Goal: Task Accomplishment & Management: Manage account settings

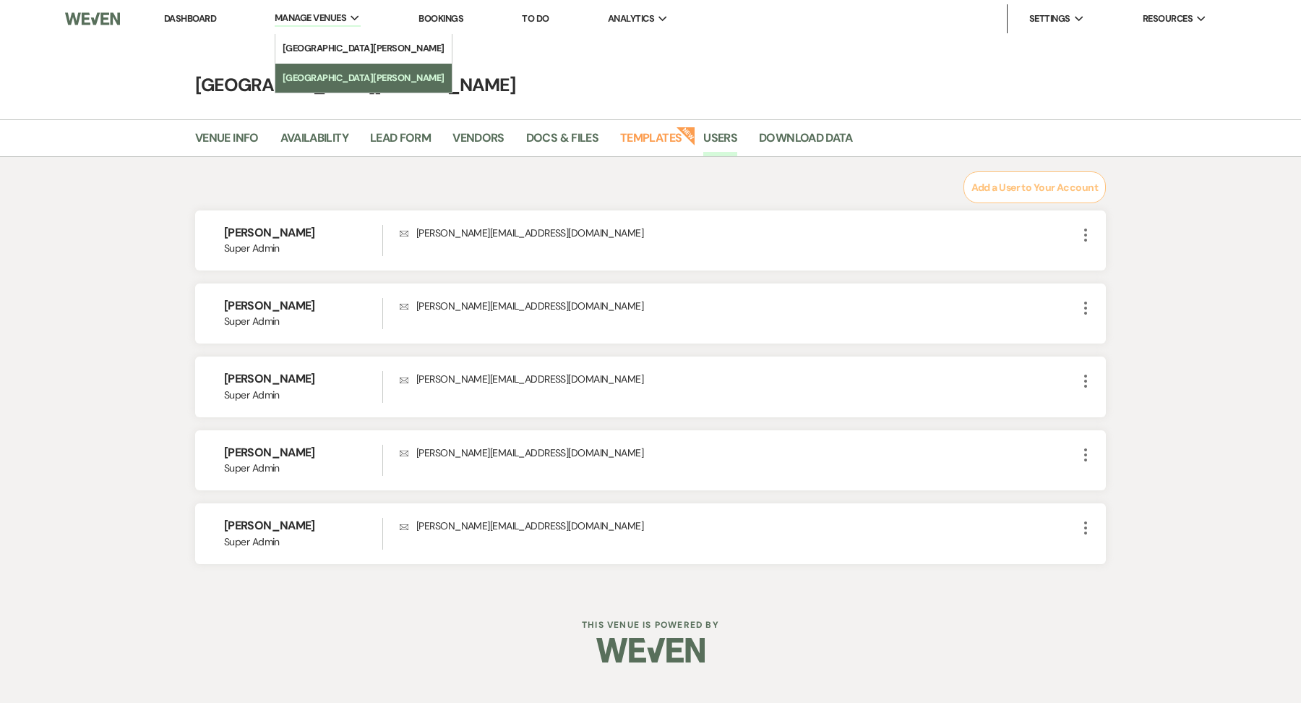
click at [320, 72] on li "[GEOGRAPHIC_DATA][PERSON_NAME]" at bounding box center [364, 78] width 162 height 14
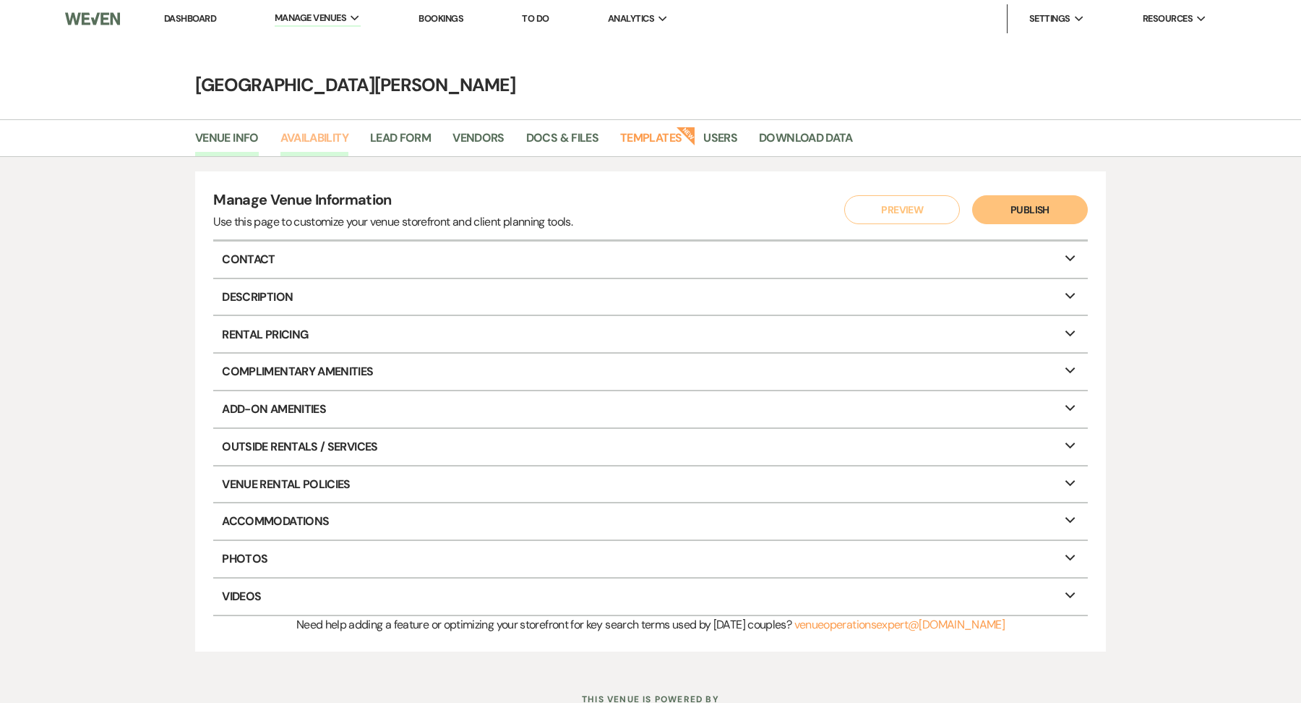
click at [312, 149] on link "Availability" at bounding box center [314, 142] width 68 height 27
select select "3"
select select "2026"
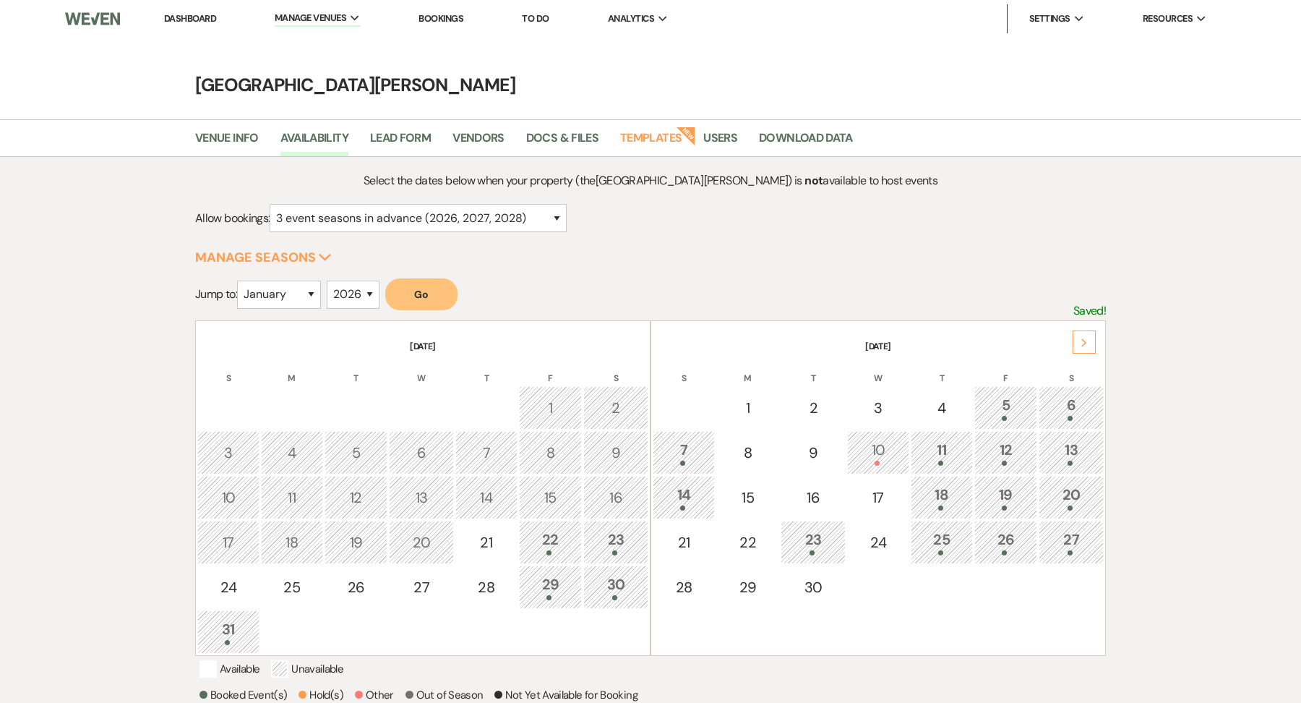
click at [1081, 346] on div "Next" at bounding box center [1084, 341] width 23 height 23
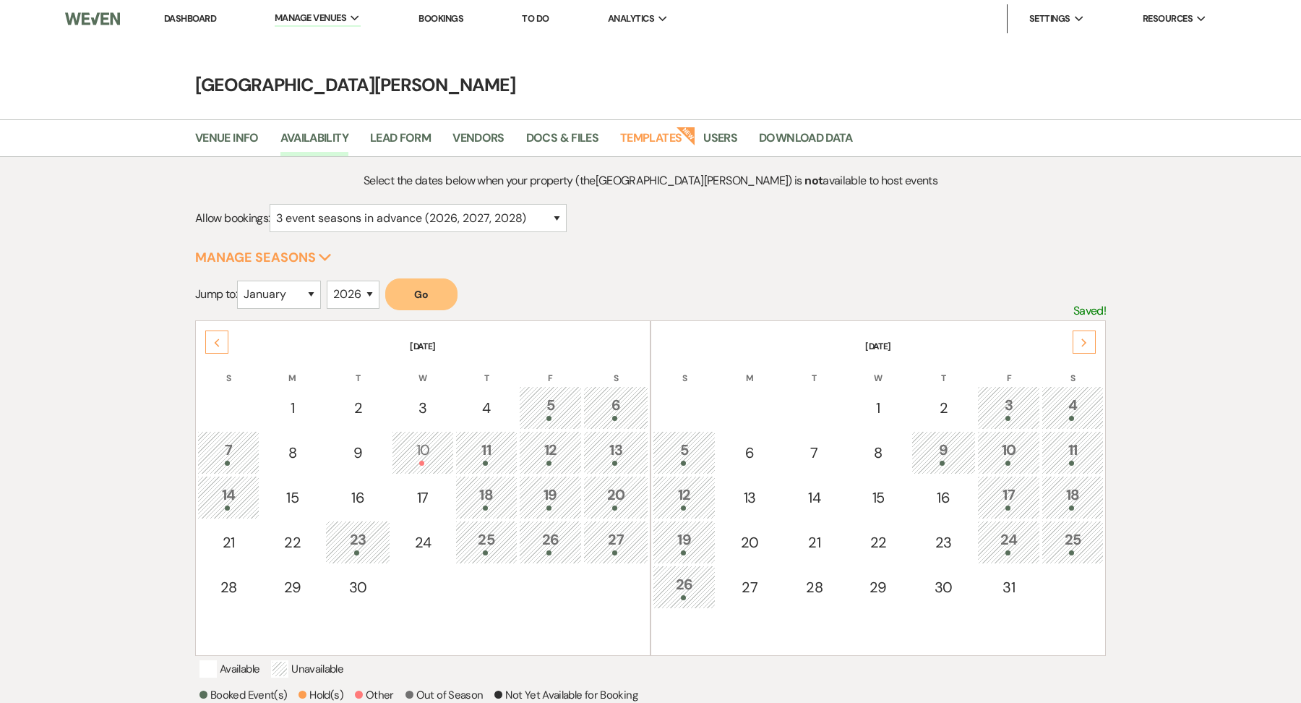
click at [1089, 343] on div "Next" at bounding box center [1084, 341] width 23 height 23
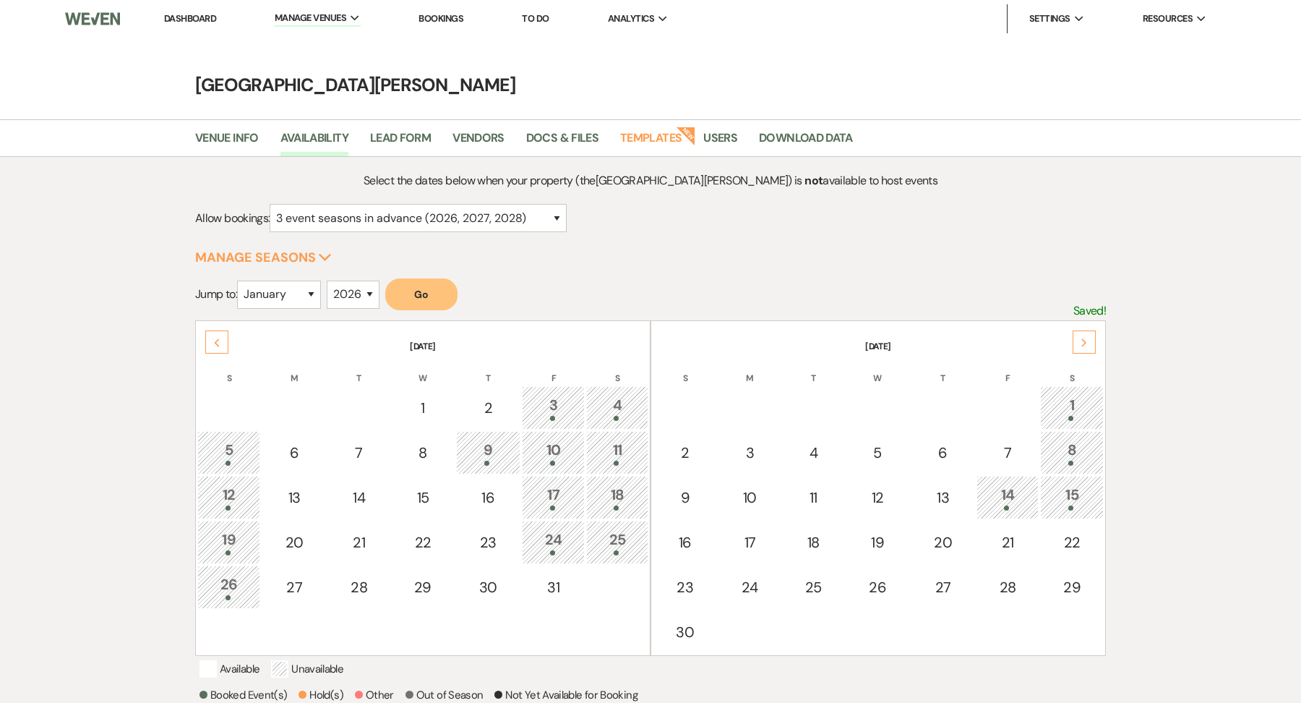
click at [238, 434] on td "5" at bounding box center [228, 452] width 63 height 43
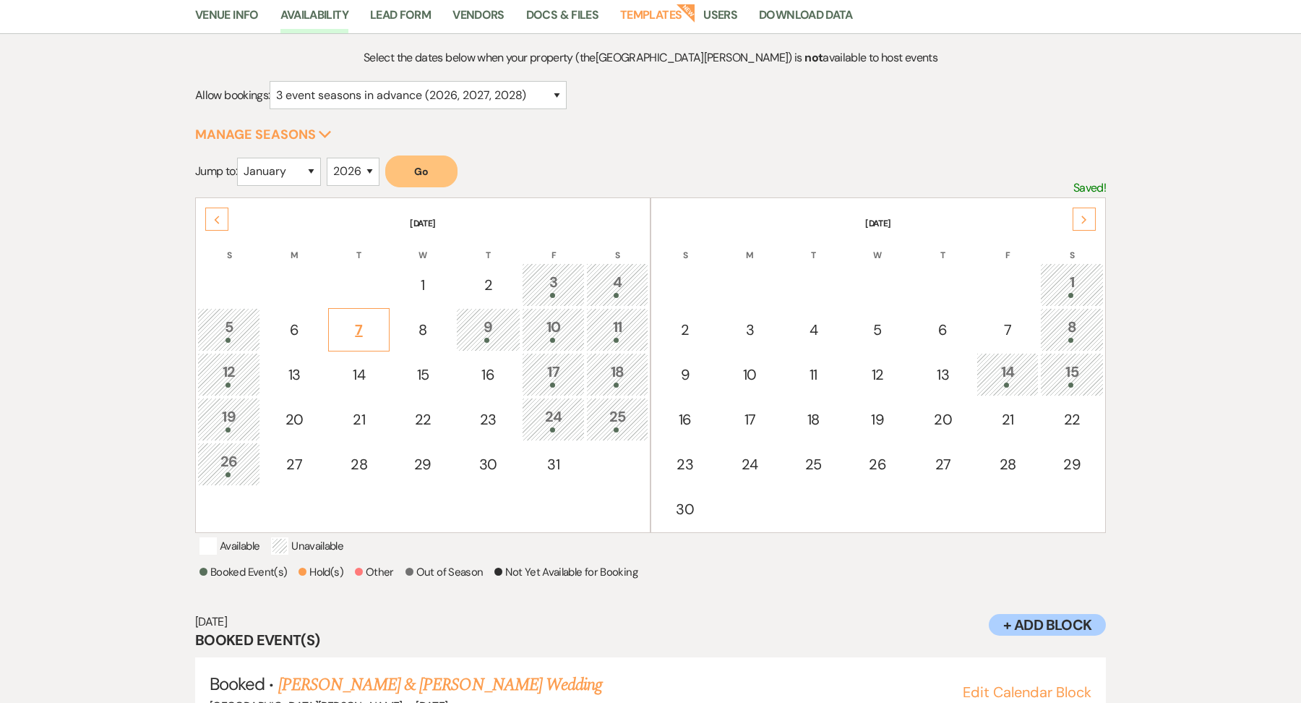
scroll to position [193, 0]
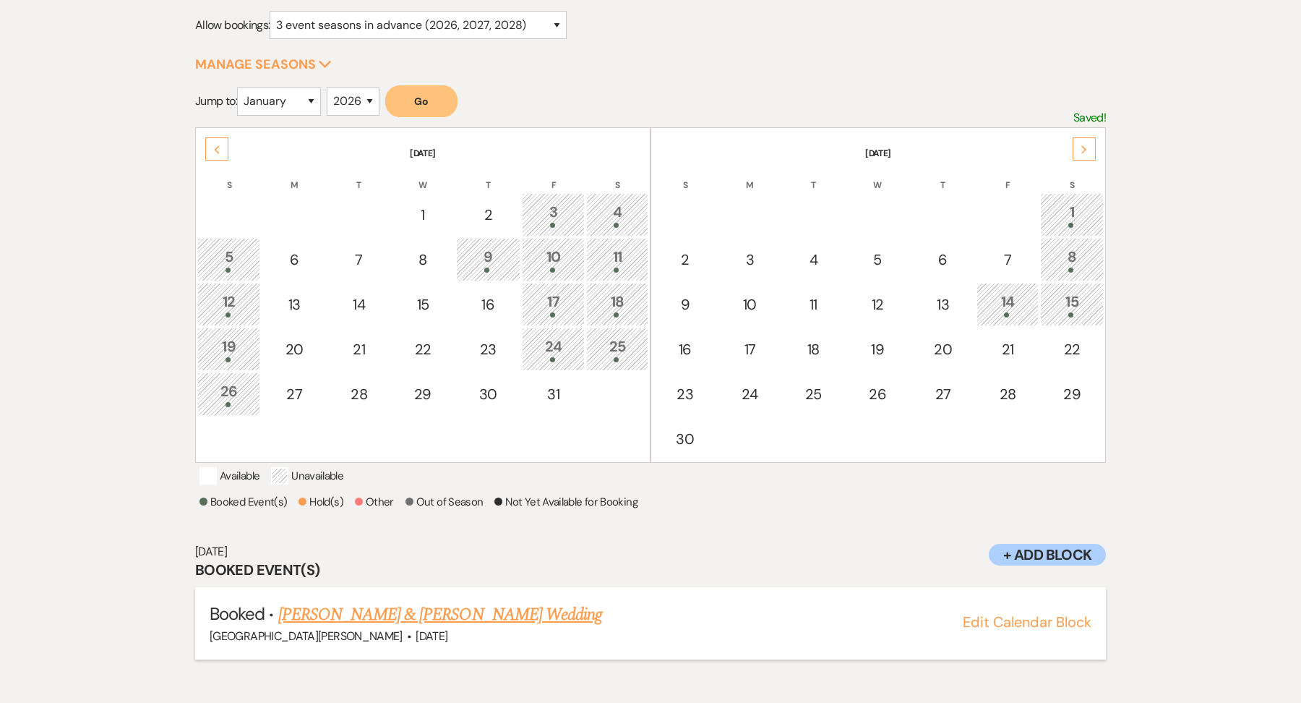
click at [371, 627] on link "[PERSON_NAME] & [PERSON_NAME] Wedding" at bounding box center [440, 614] width 324 height 26
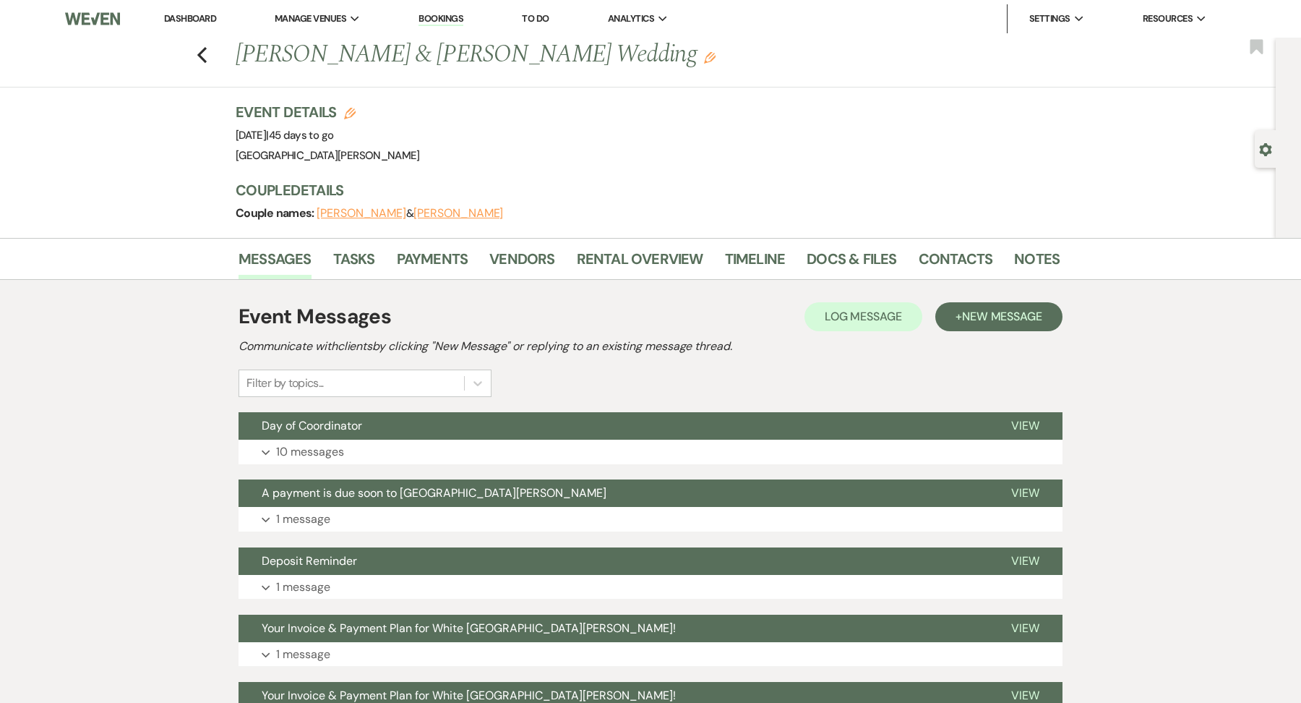
click at [355, 470] on div "Event Messages Log Log Message + New Message Communicate with clients by clicki…" at bounding box center [651, 618] width 824 height 649
click at [356, 455] on button "Expand 10 messages" at bounding box center [651, 452] width 824 height 25
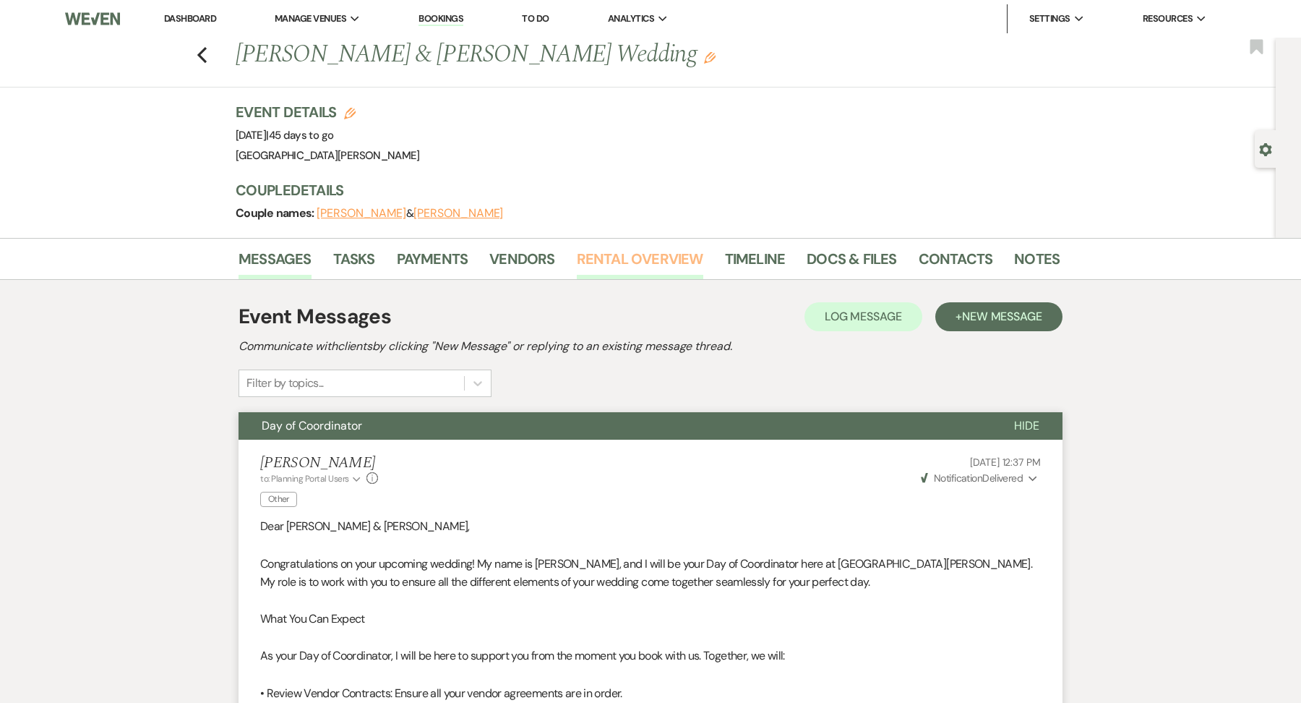
click at [677, 263] on link "Rental Overview" at bounding box center [640, 263] width 127 height 32
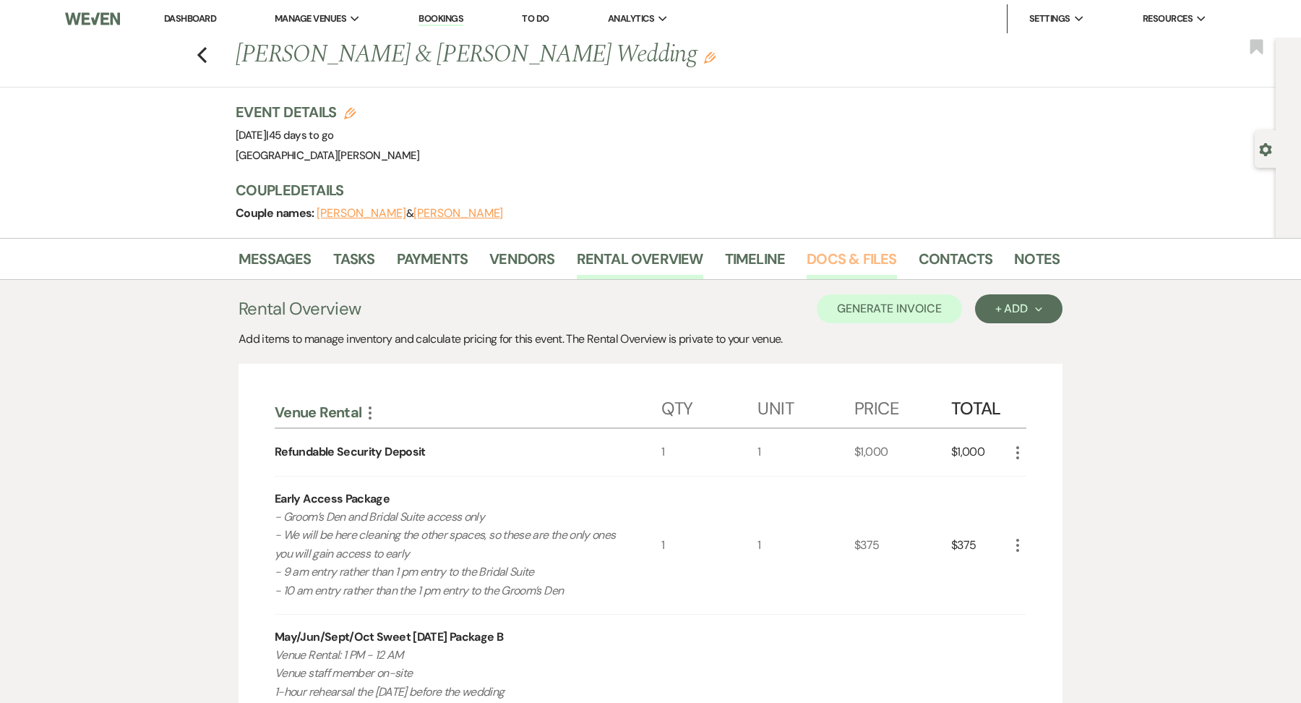
click at [873, 253] on link "Docs & Files" at bounding box center [852, 263] width 90 height 32
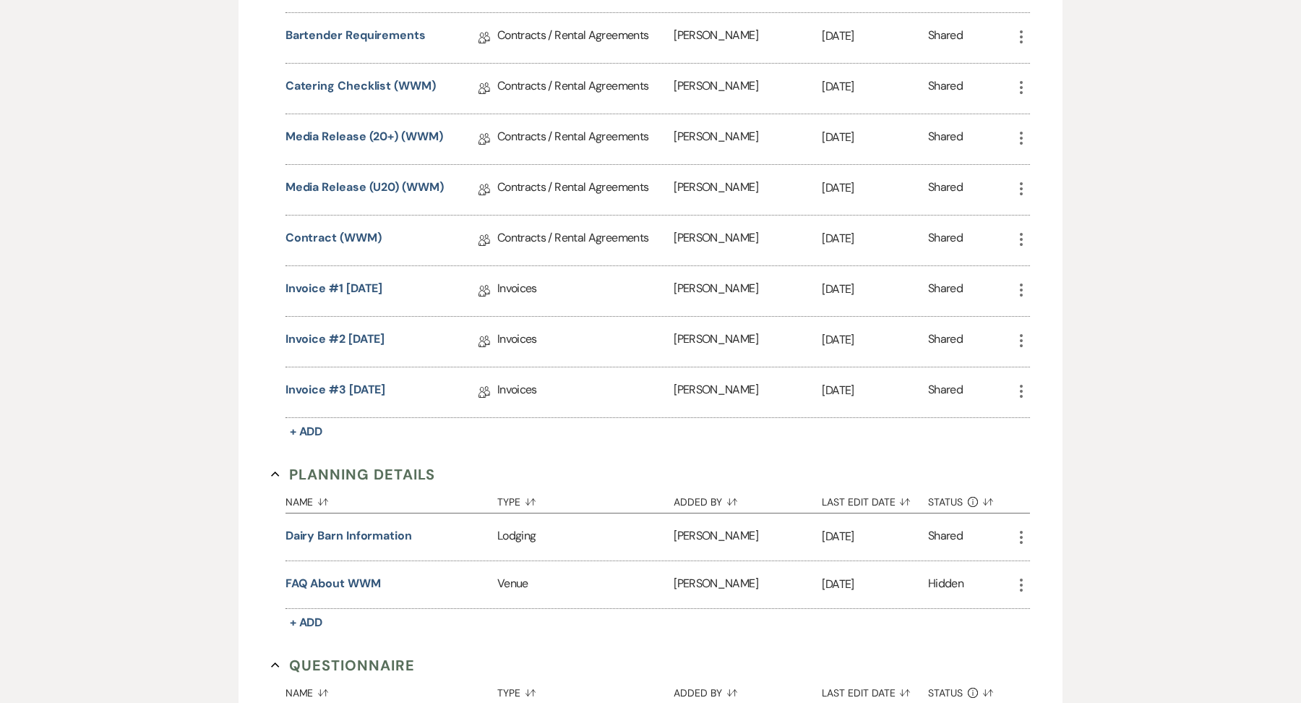
scroll to position [613, 0]
click at [391, 374] on div "Invoice #3 [DATE] Collab Doc" at bounding box center [392, 391] width 212 height 50
click at [386, 395] on link "Invoice #3 [DATE]" at bounding box center [336, 391] width 100 height 22
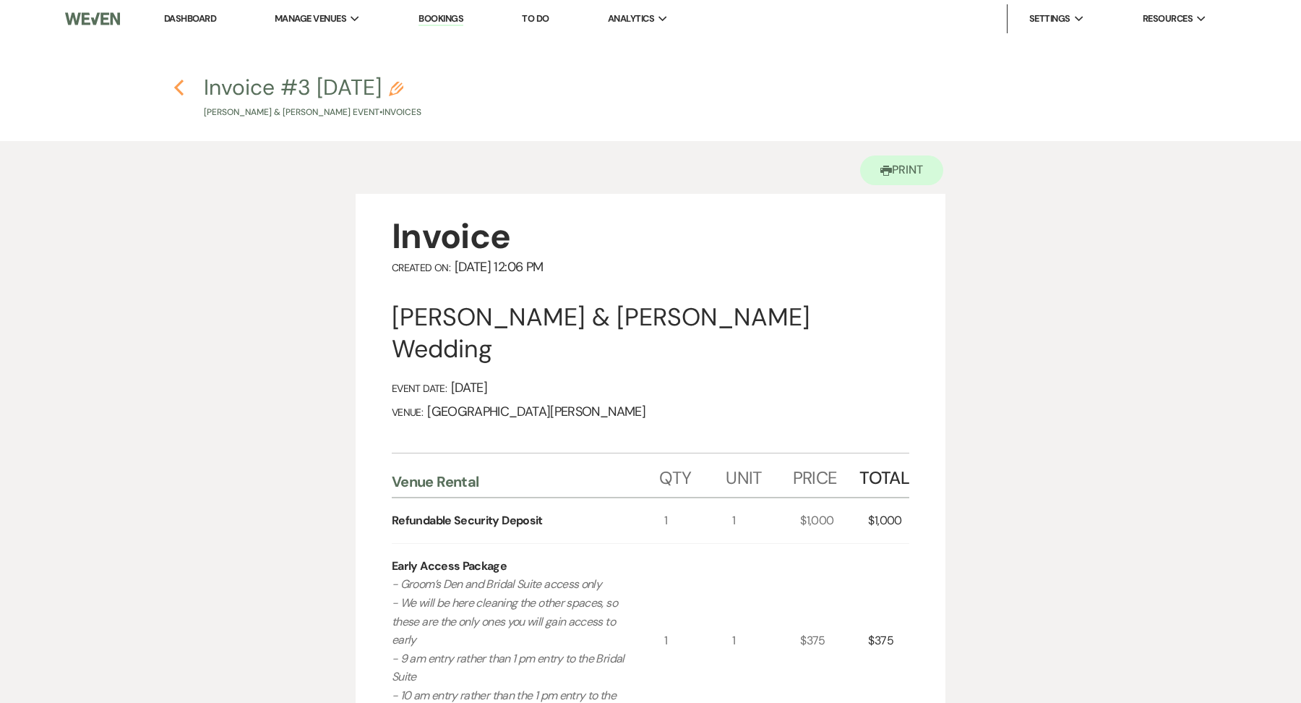
click at [179, 94] on icon "Previous" at bounding box center [178, 87] width 11 height 17
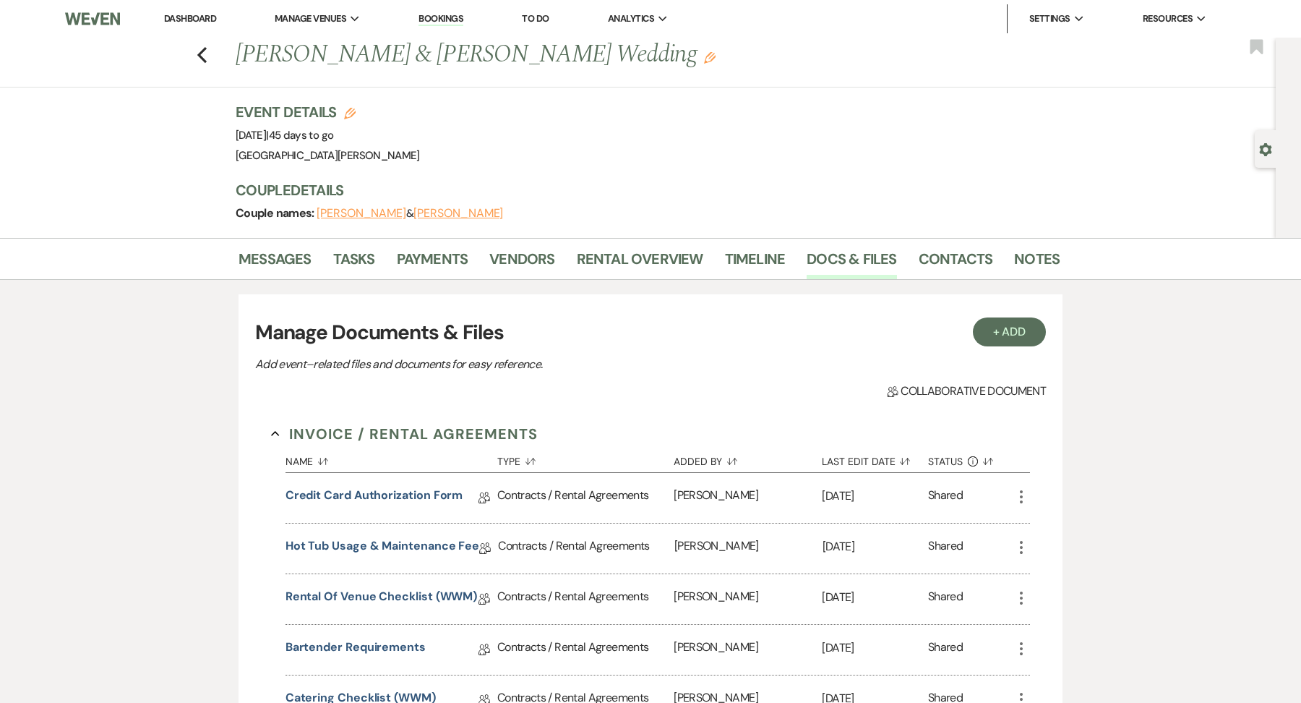
scroll to position [613, 0]
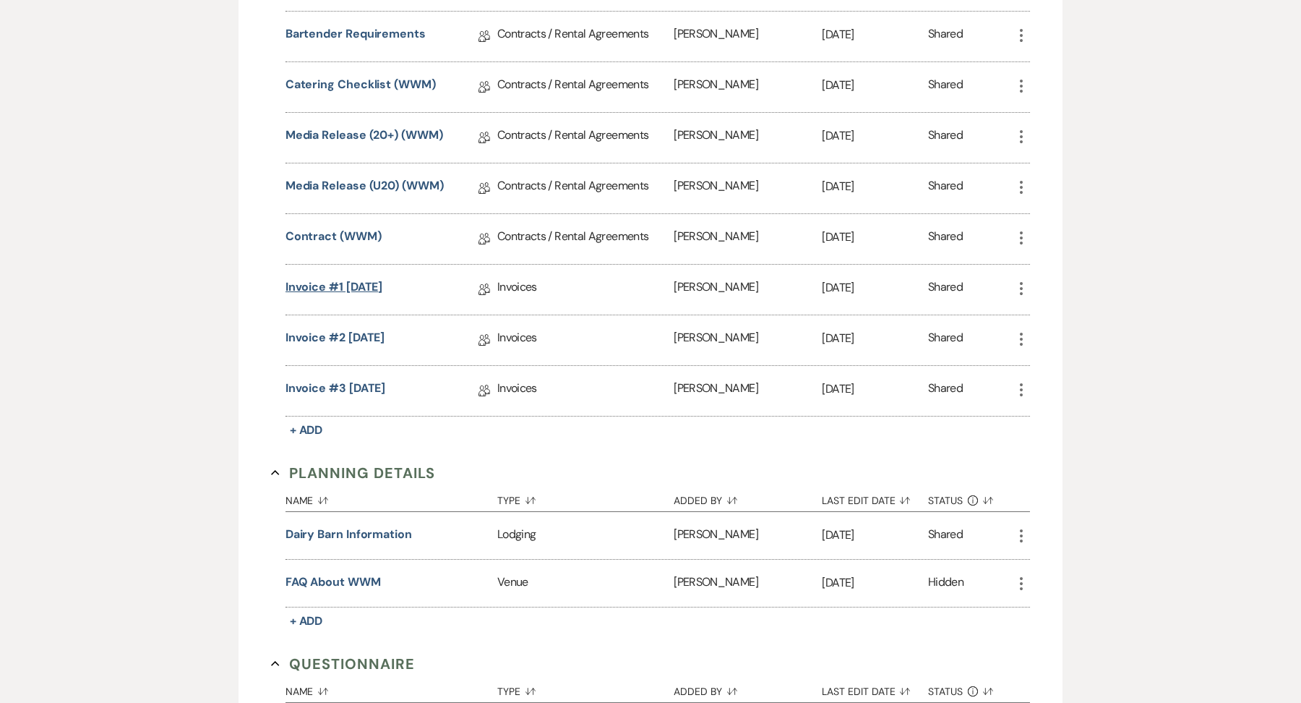
click at [349, 285] on link "Invoice #1 [DATE]" at bounding box center [335, 289] width 98 height 22
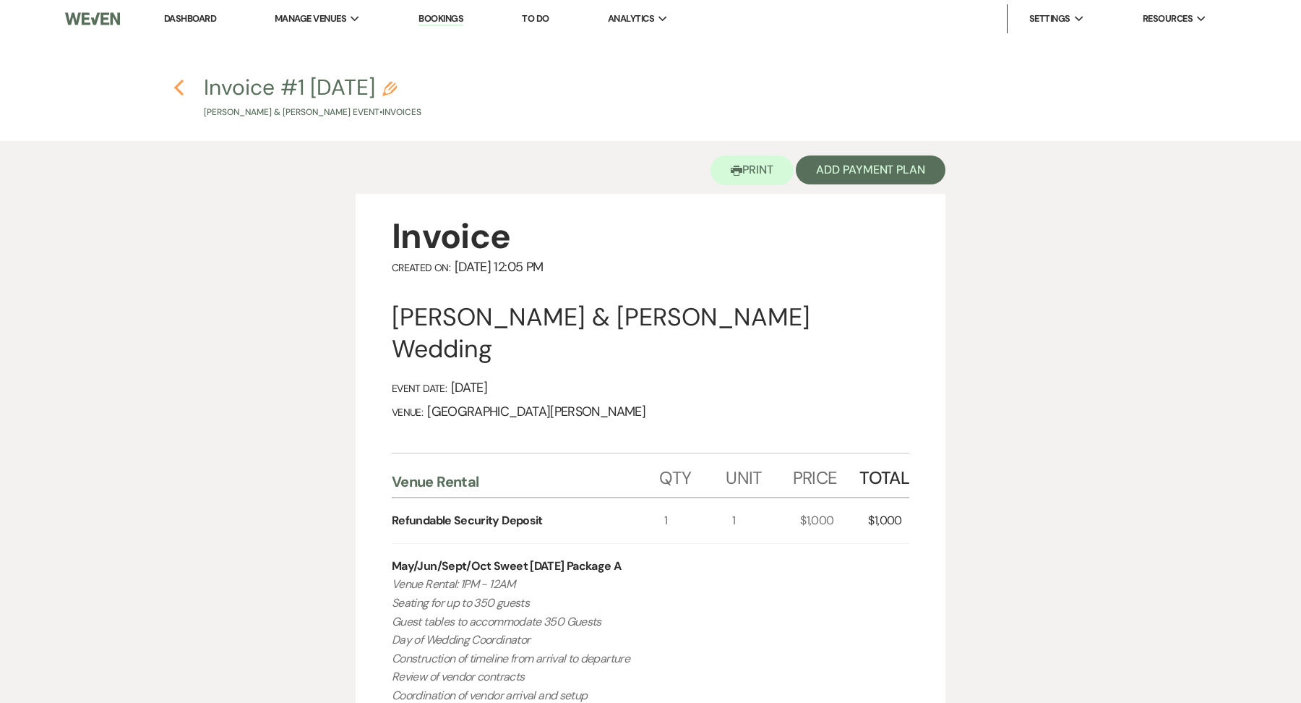
click at [179, 87] on icon "Previous" at bounding box center [178, 87] width 11 height 17
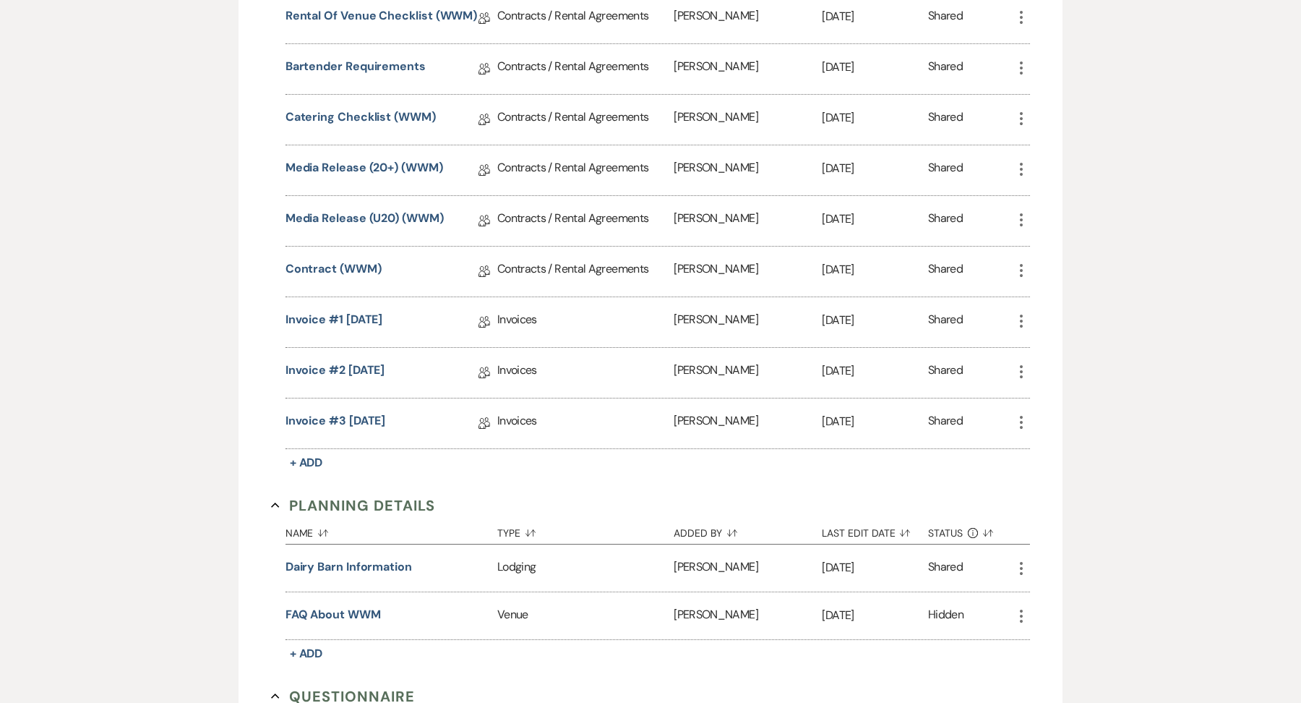
scroll to position [579, 0]
click at [383, 367] on link "Invoice #2 [DATE]" at bounding box center [336, 374] width 100 height 22
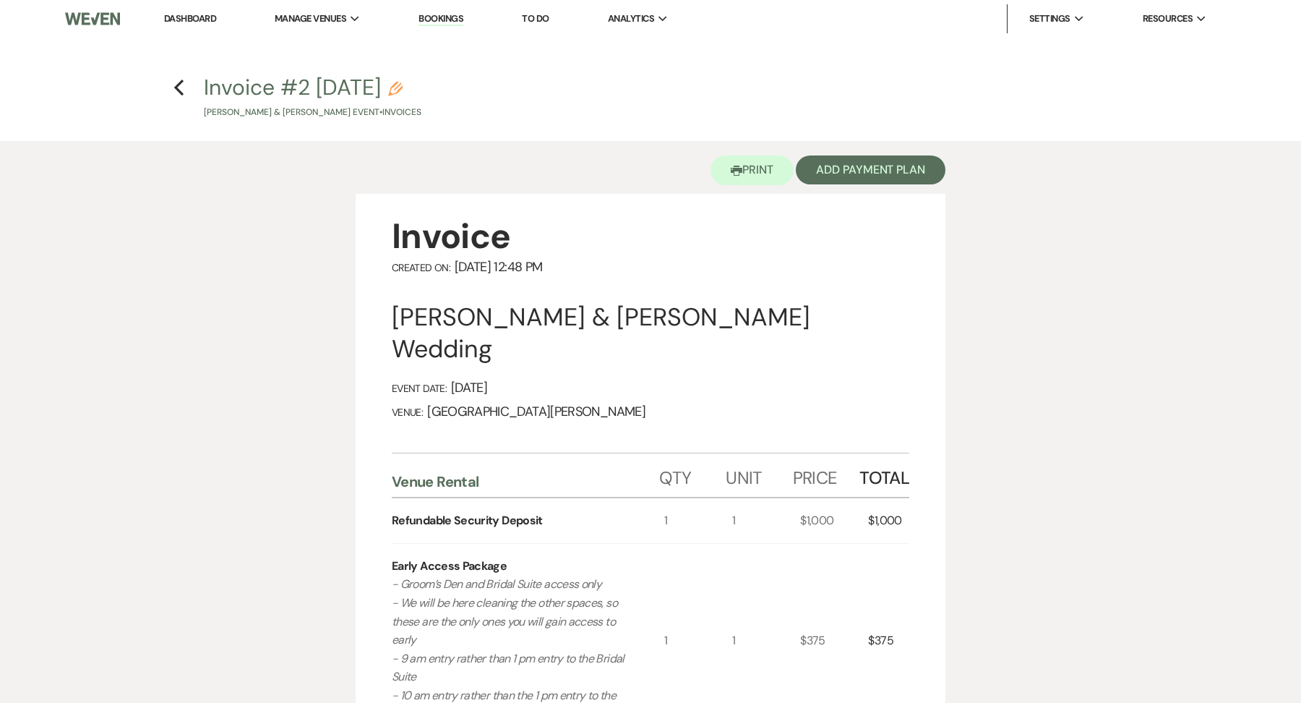
click at [186, 85] on h4 "Previous Invoice #2 [DATE] Pencil [PERSON_NAME] & [PERSON_NAME] Event • Invoices" at bounding box center [650, 95] width 1041 height 47
click at [182, 83] on icon "Previous" at bounding box center [178, 87] width 11 height 17
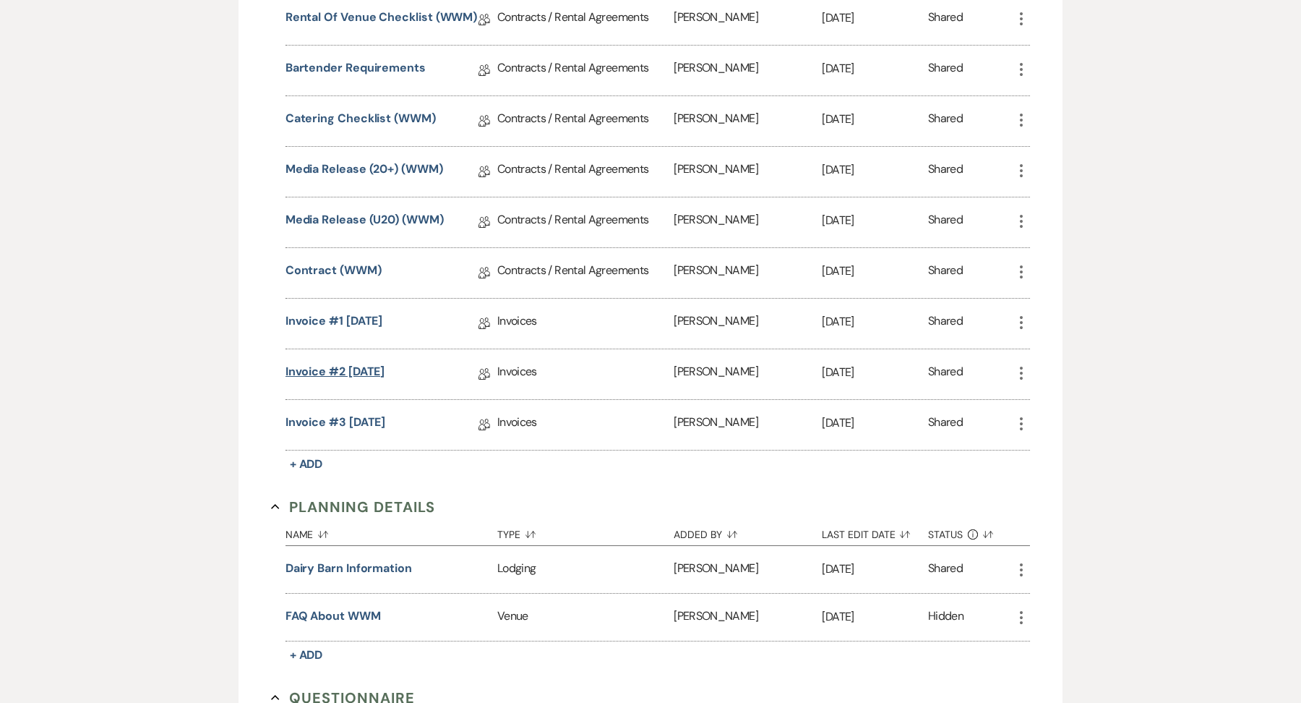
click at [373, 369] on link "Invoice #2 [DATE]" at bounding box center [336, 374] width 100 height 22
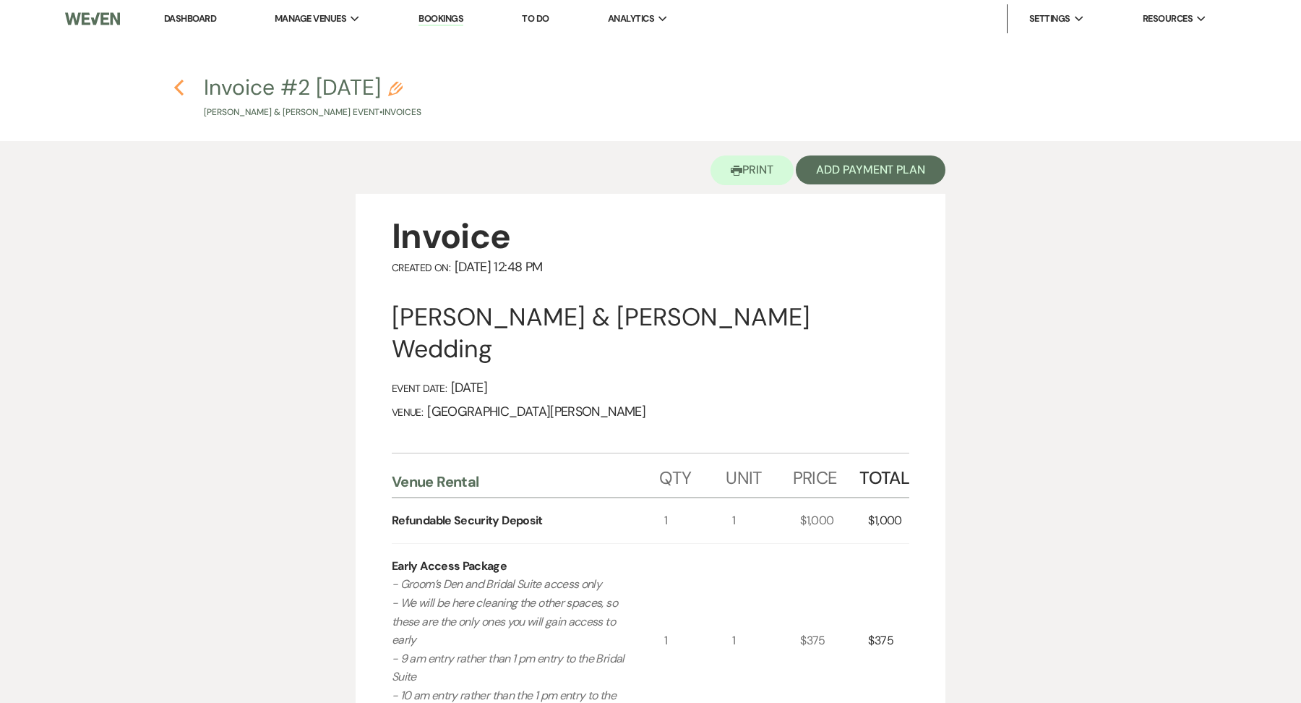
click at [181, 86] on icon "Previous" at bounding box center [178, 87] width 11 height 17
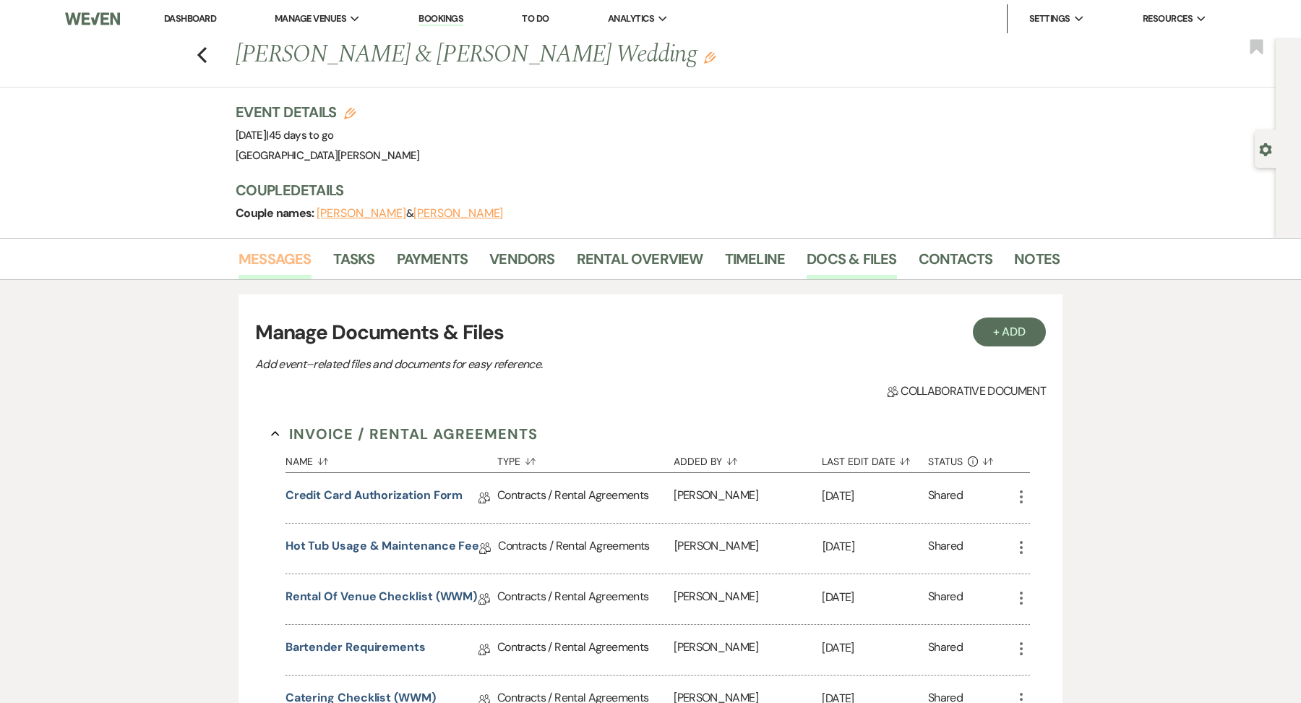
click at [292, 265] on link "Messages" at bounding box center [275, 263] width 73 height 32
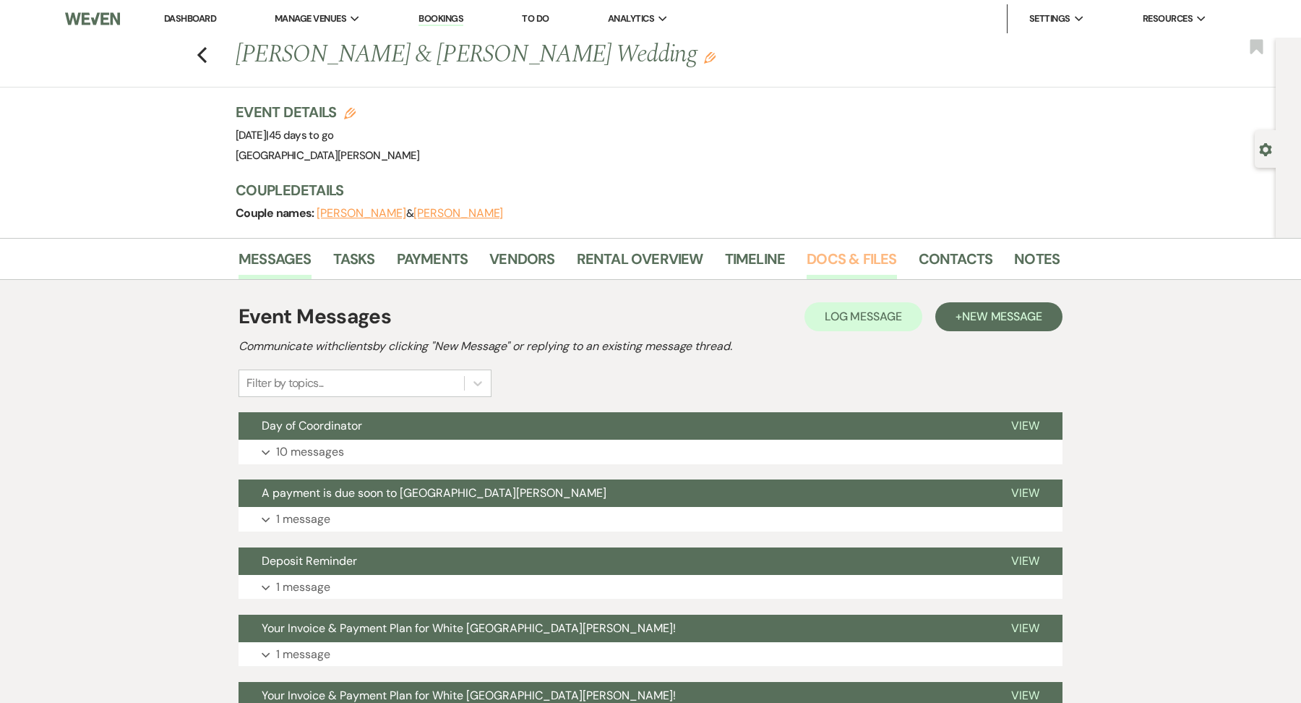
click at [816, 266] on link "Docs & Files" at bounding box center [852, 263] width 90 height 32
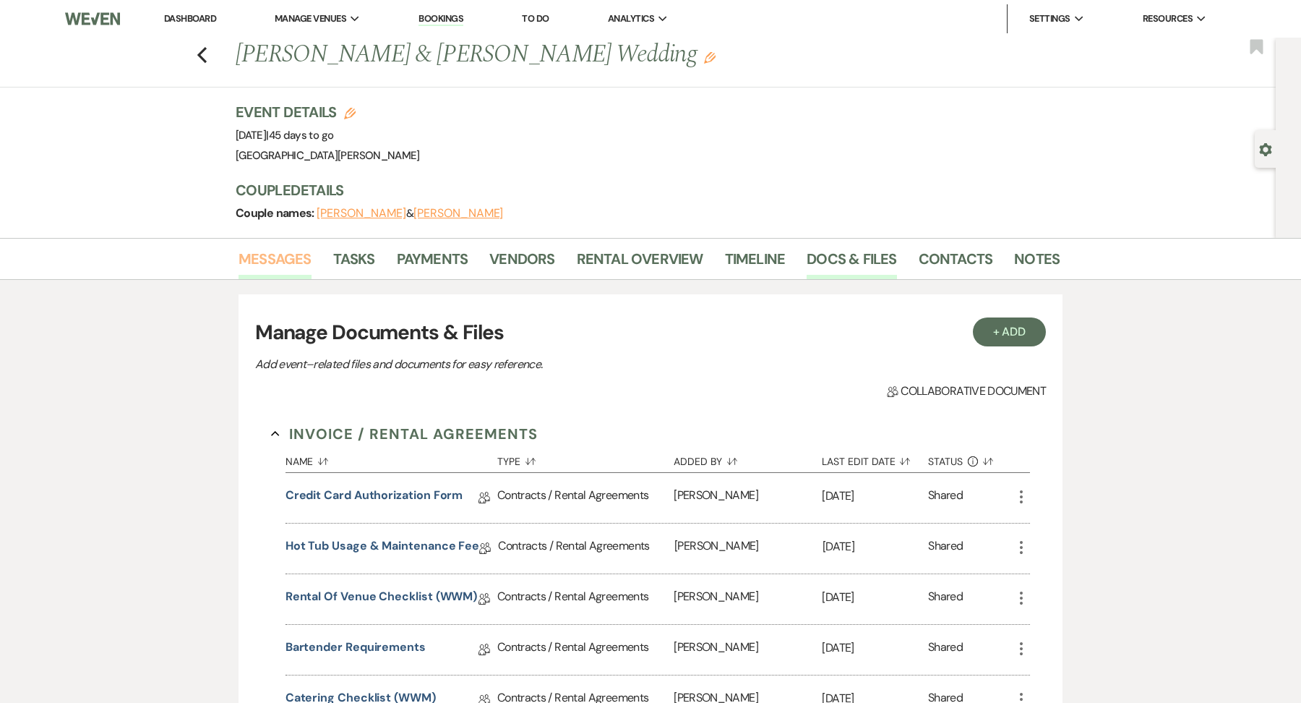
click at [274, 250] on link "Messages" at bounding box center [275, 263] width 73 height 32
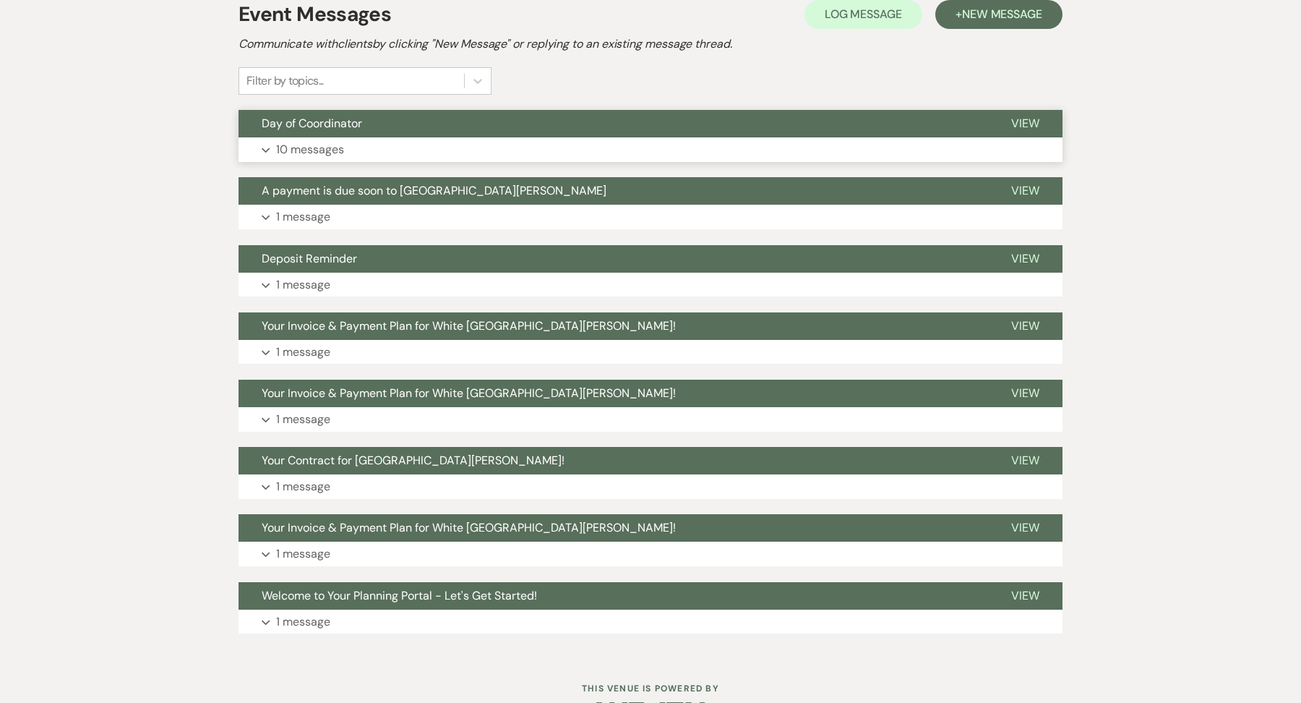
scroll to position [346, 0]
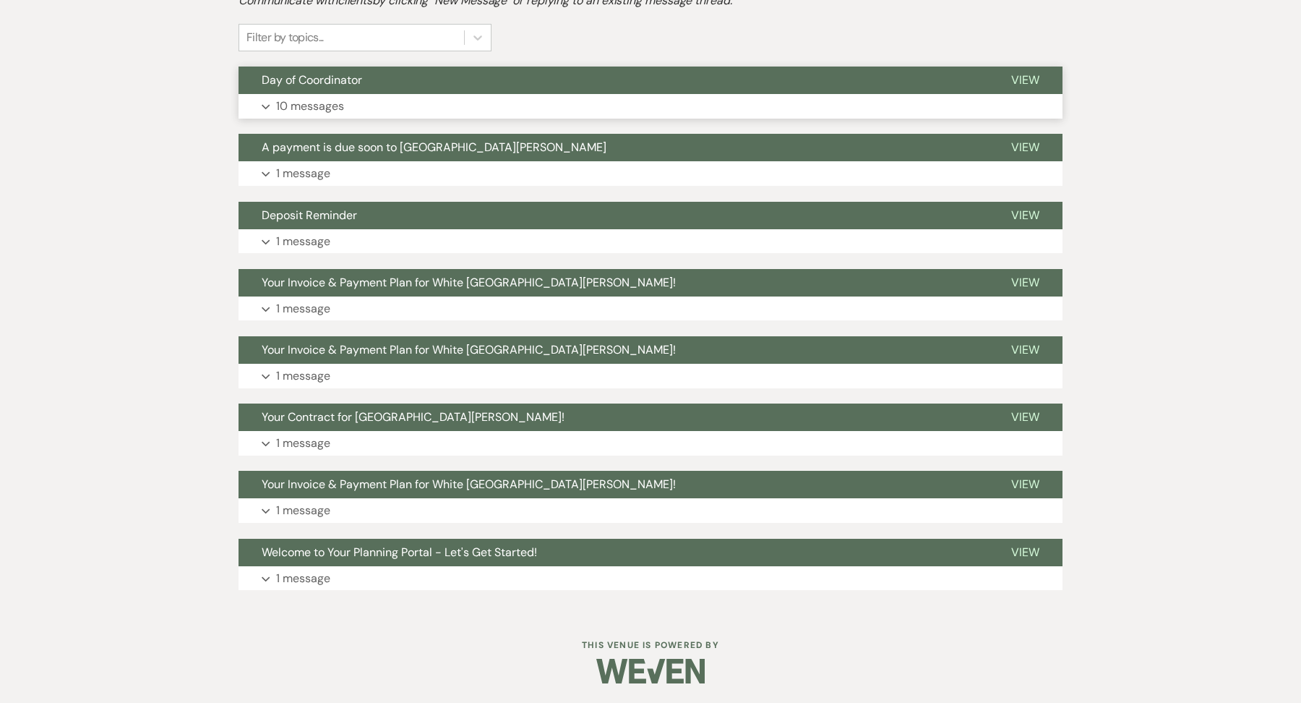
click at [388, 100] on button "Expand 10 messages" at bounding box center [651, 106] width 824 height 25
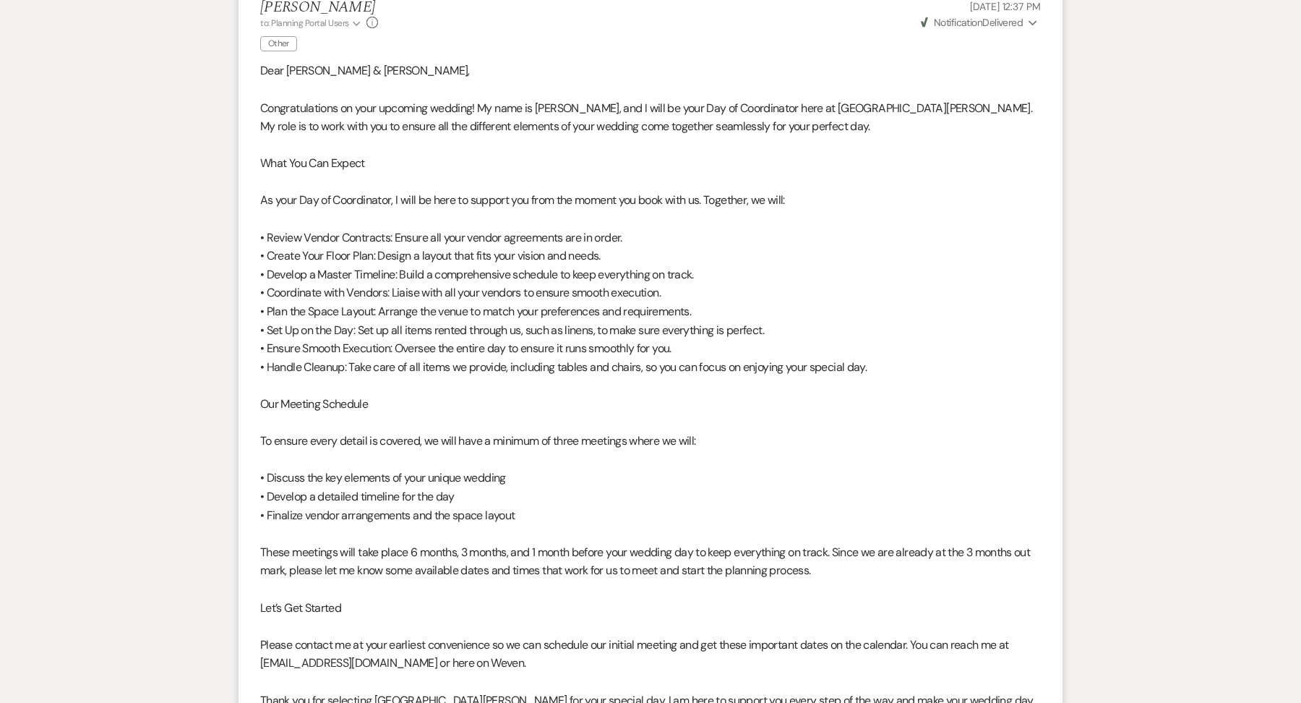
scroll to position [0, 0]
